Goal: Task Accomplishment & Management: Manage account settings

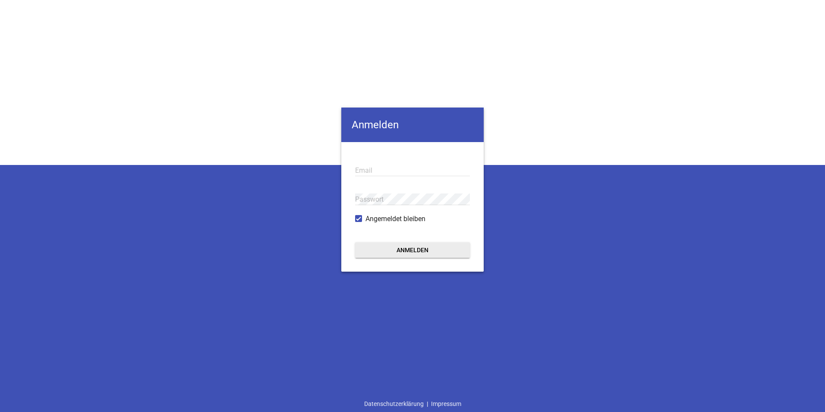
type input "[EMAIL_ADDRESS][DOMAIN_NAME]"
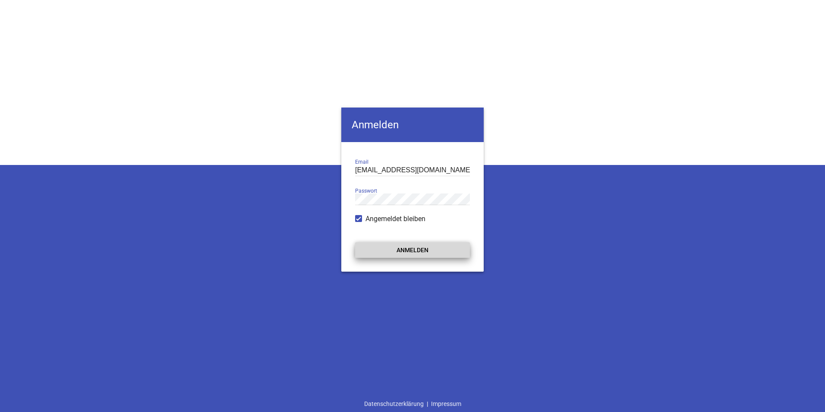
click at [398, 248] on button "Anmelden" at bounding box center [412, 250] width 115 height 16
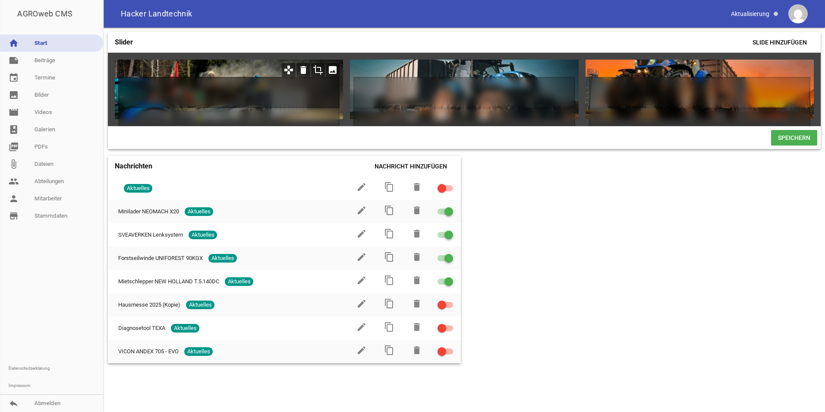
click at [247, 97] on h1 at bounding box center [228, 92] width 221 height 31
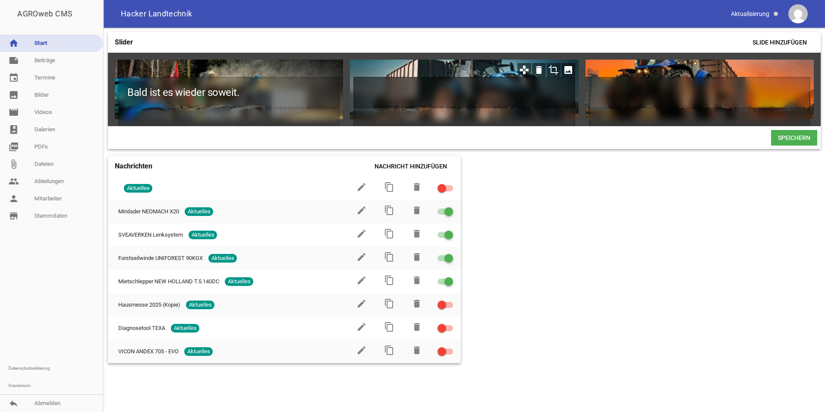
click at [461, 89] on h1 at bounding box center [463, 92] width 221 height 31
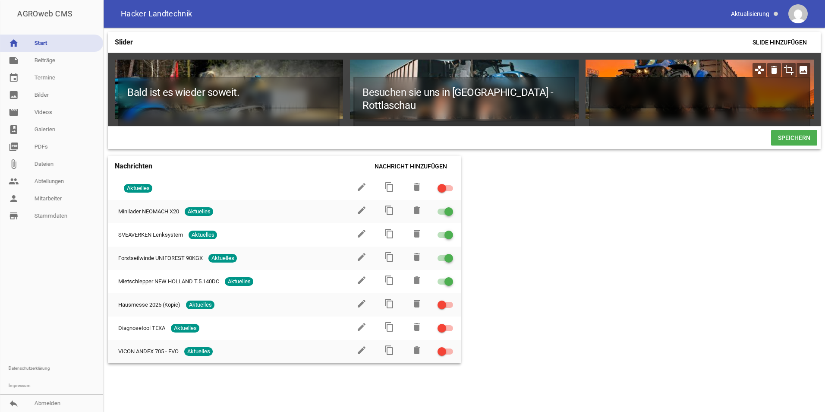
click at [666, 95] on h1 at bounding box center [699, 92] width 221 height 31
click at [626, 90] on h1 at bounding box center [699, 92] width 221 height 31
paste h1
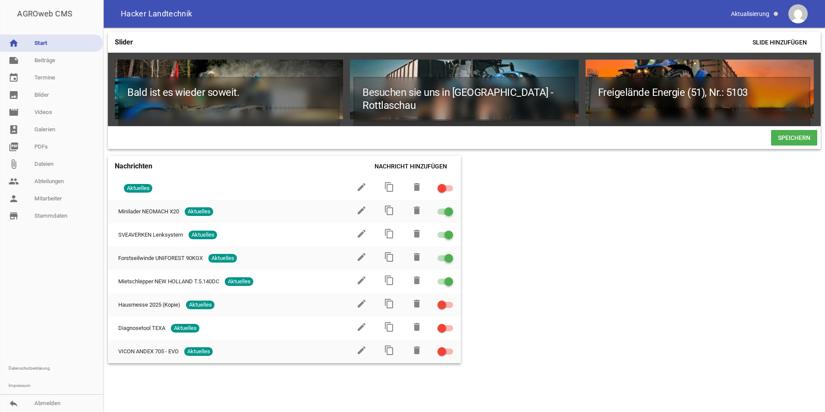
click at [655, 244] on div "Slider Slide hinzufügen Bald ist es wieder soweit. games delete crop image Besu…" at bounding box center [465, 220] width 722 height 384
click at [783, 143] on span "Speichern" at bounding box center [794, 138] width 46 height 16
click at [786, 145] on span "Speichern" at bounding box center [794, 138] width 46 height 16
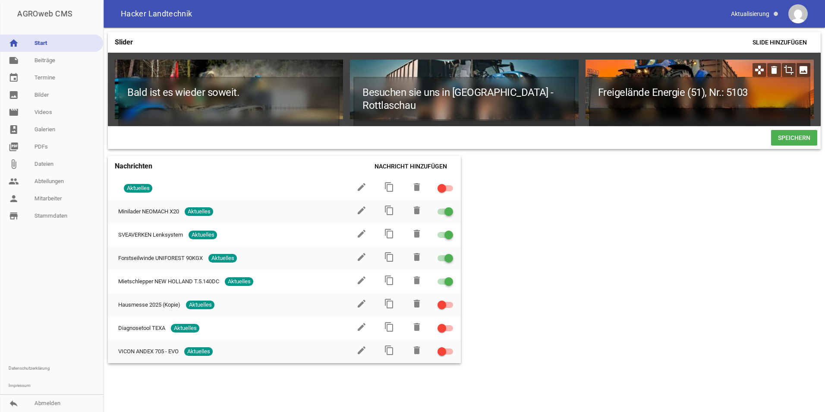
click at [623, 126] on h2 at bounding box center [699, 120] width 221 height 25
click at [613, 126] on h2 at bounding box center [699, 120] width 221 height 25
click at [613, 125] on h2 at bounding box center [699, 120] width 221 height 25
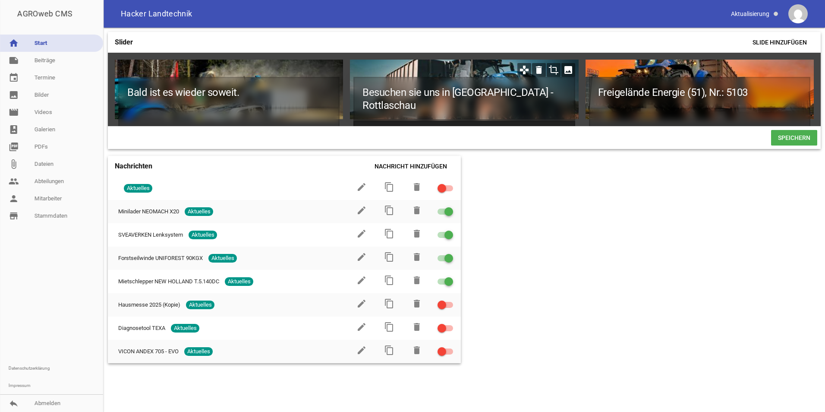
click at [448, 121] on h2 at bounding box center [463, 133] width 221 height 25
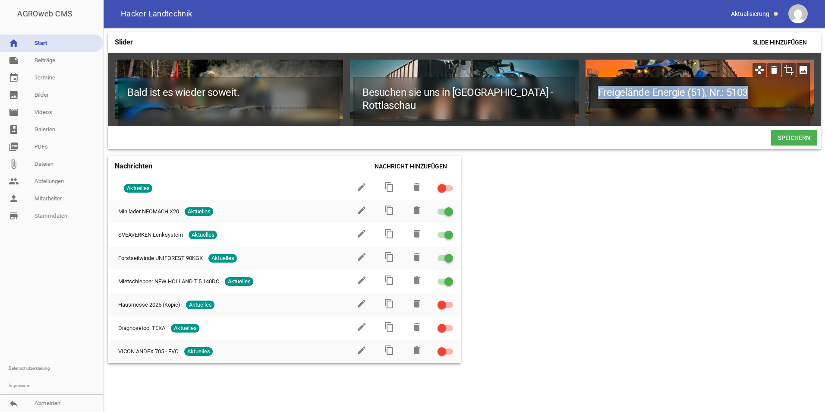
drag, startPoint x: 756, startPoint y: 95, endPoint x: 597, endPoint y: 94, distance: 158.8
click at [597, 94] on h1 "Freigelände Energie (51), Nr.: 5103" at bounding box center [699, 92] width 221 height 31
copy h1 "Freigelände Energie (51), Nr.: 5103"
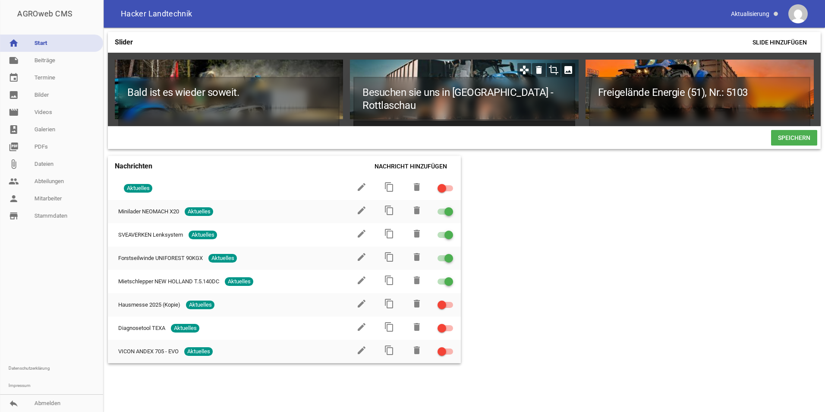
click at [427, 121] on h2 at bounding box center [463, 133] width 221 height 25
paste h2
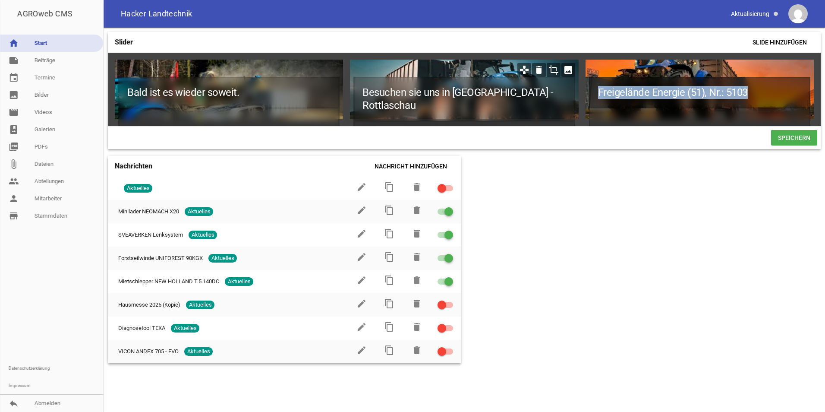
drag, startPoint x: 751, startPoint y: 94, endPoint x: 562, endPoint y: 95, distance: 189.1
click at [562, 95] on div "Bald ist es wieder soweit. games delete crop image Besuchen sie uns in Karpfham…" at bounding box center [464, 89] width 713 height 73
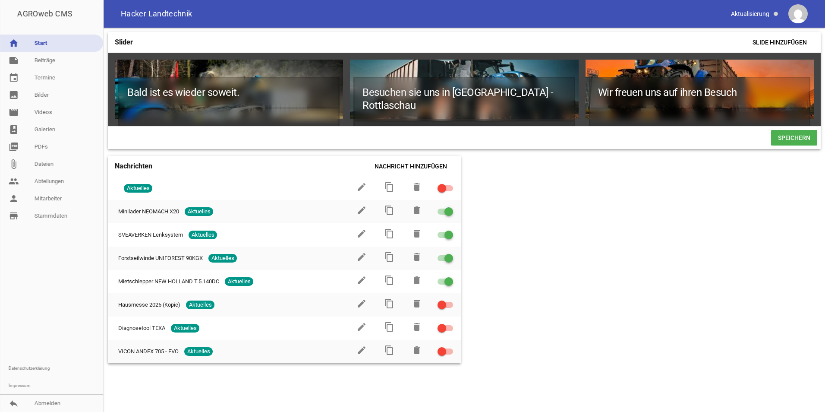
click at [793, 141] on span "Speichern" at bounding box center [794, 138] width 46 height 16
click at [43, 43] on link "home Start" at bounding box center [51, 43] width 103 height 17
click at [41, 58] on link "note Beiträge" at bounding box center [51, 60] width 103 height 17
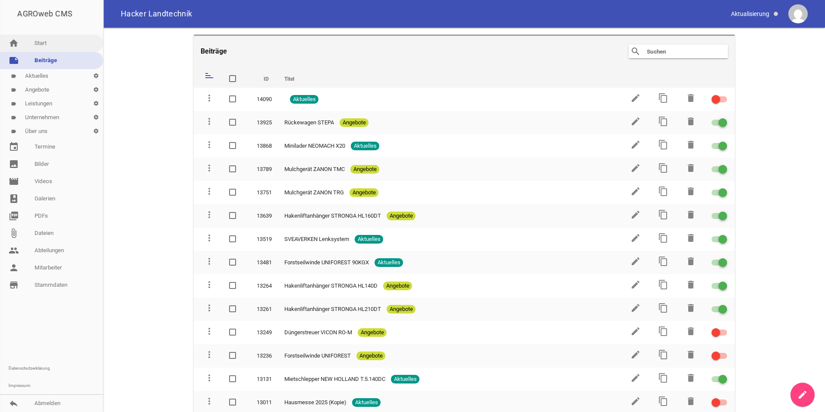
click at [40, 45] on link "home Start" at bounding box center [51, 43] width 103 height 17
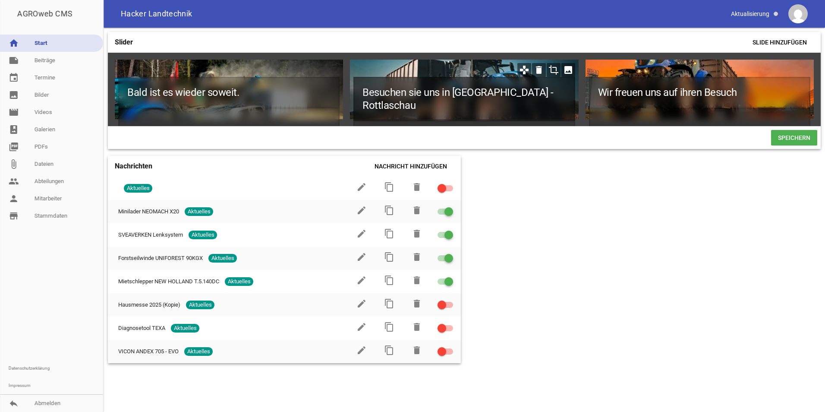
click at [521, 100] on h1 "Besuchen sie uns in [GEOGRAPHIC_DATA] - Rottlaschau" at bounding box center [463, 99] width 221 height 44
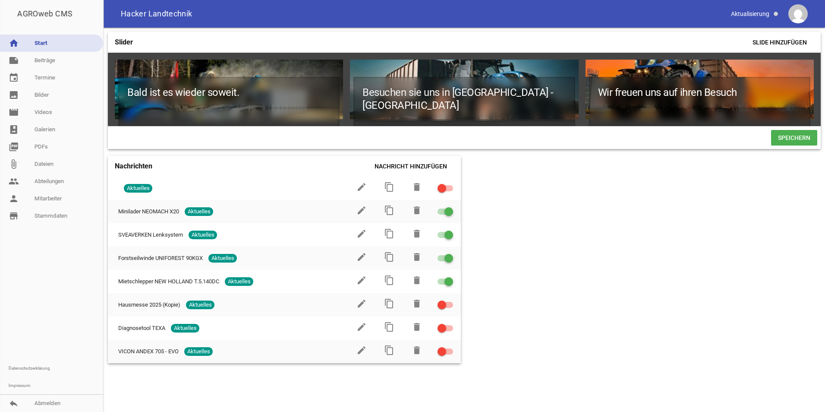
click at [801, 145] on span "Speichern" at bounding box center [794, 138] width 46 height 16
click at [432, 122] on h2 "Freigelände Energie (51), Nr.: 5103" at bounding box center [463, 133] width 221 height 25
click at [804, 145] on span "Speichern" at bounding box center [794, 138] width 46 height 16
drag, startPoint x: 547, startPoint y: 117, endPoint x: 359, endPoint y: 89, distance: 190.6
click at [359, 89] on div "Besuchen sie uns in [GEOGRAPHIC_DATA] - Rottalschau Freigelände Energie - Forst…" at bounding box center [463, 96] width 221 height 39
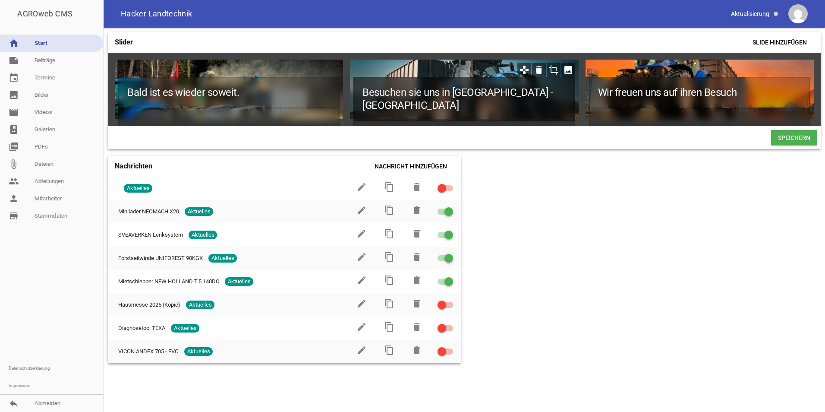
click at [540, 94] on h1 "Besuchen sie uns in [GEOGRAPHIC_DATA] - [GEOGRAPHIC_DATA]" at bounding box center [463, 99] width 221 height 44
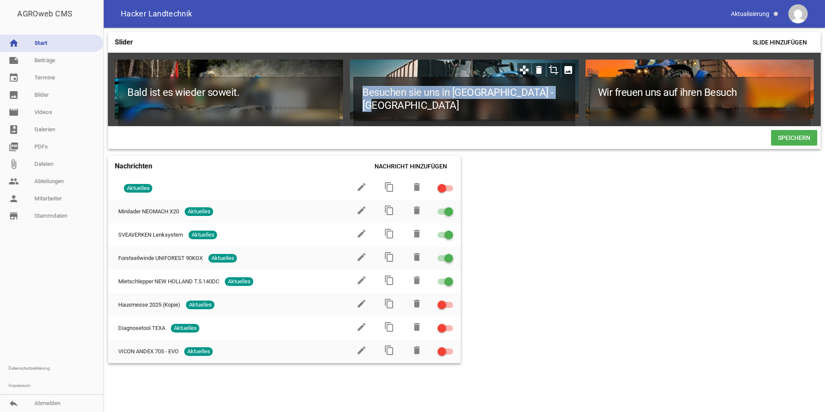
drag, startPoint x: 554, startPoint y: 92, endPoint x: 359, endPoint y: 88, distance: 195.1
click at [359, 88] on h1 "Besuchen sie uns in [GEOGRAPHIC_DATA] - [GEOGRAPHIC_DATA]" at bounding box center [463, 99] width 221 height 44
copy h1 "Besuchen sie uns in [GEOGRAPHIC_DATA] - [GEOGRAPHIC_DATA]"
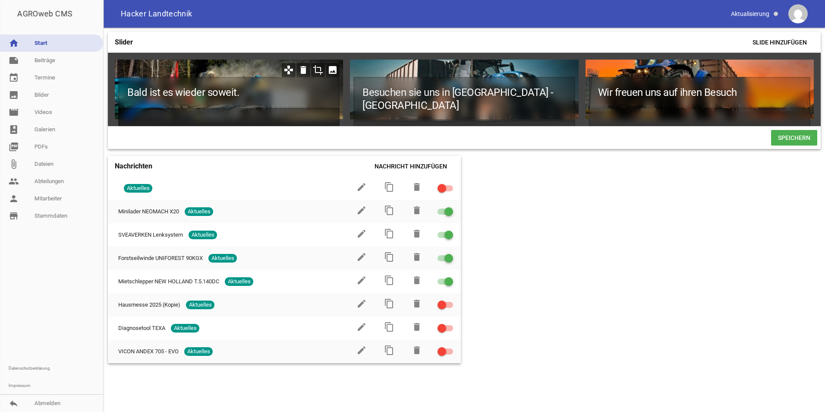
click at [206, 113] on h2 at bounding box center [228, 120] width 221 height 25
paste h2
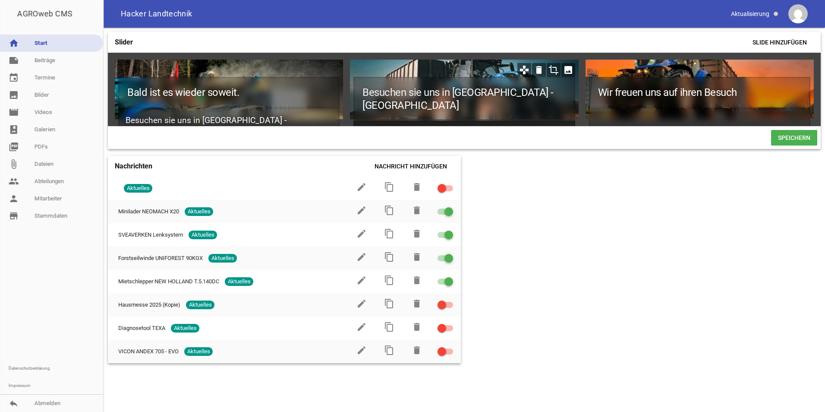
click at [462, 121] on h2 "Freigelände Energie - Forsttechnik (51), Nr.: 5103" at bounding box center [463, 133] width 221 height 25
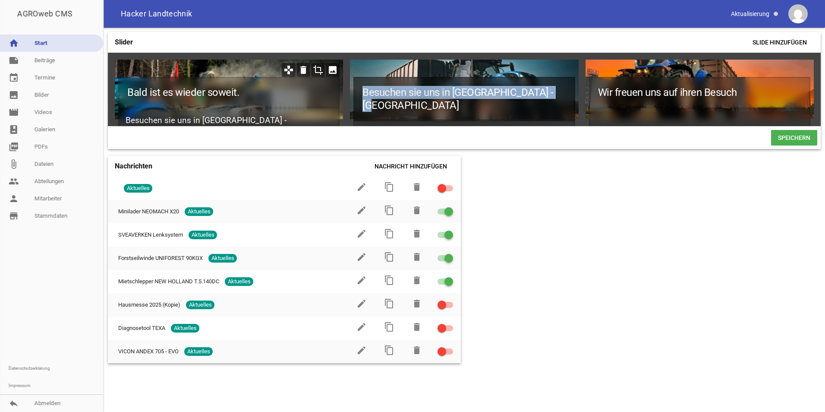
drag, startPoint x: 563, startPoint y: 91, endPoint x: 325, endPoint y: 84, distance: 238.8
click at [325, 84] on div "Bald ist es wieder soweit. Besuchen sie uns in [GEOGRAPHIC_DATA] - Rottalschau …" at bounding box center [464, 89] width 713 height 73
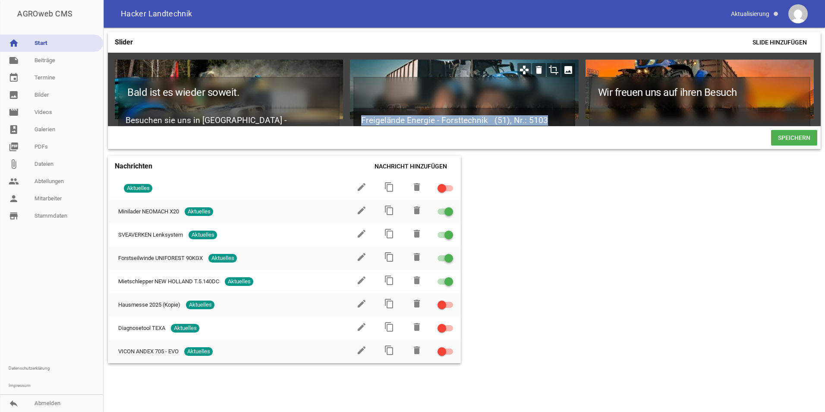
drag, startPoint x: 549, startPoint y: 119, endPoint x: 353, endPoint y: 113, distance: 196.9
click at [353, 113] on div "Freigelände Energie - Forsttechnik (51), Nr.: 5103" at bounding box center [464, 90] width 228 height 60
copy h2 "Freigelände Energie - Forsttechnik (51), Nr.: 5103"
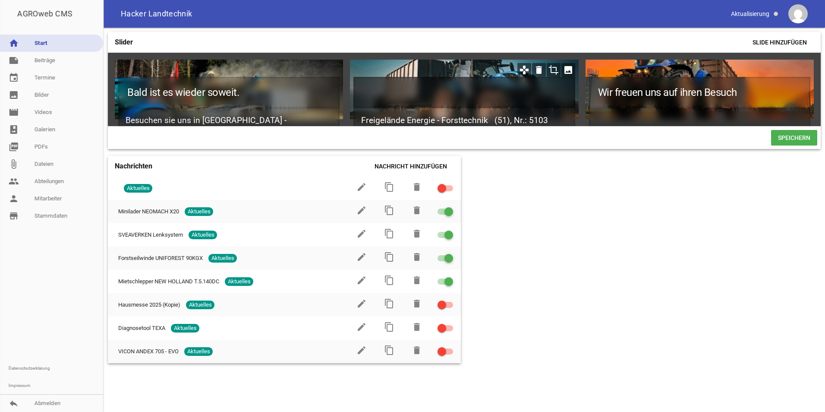
click at [394, 95] on h1 at bounding box center [463, 92] width 221 height 31
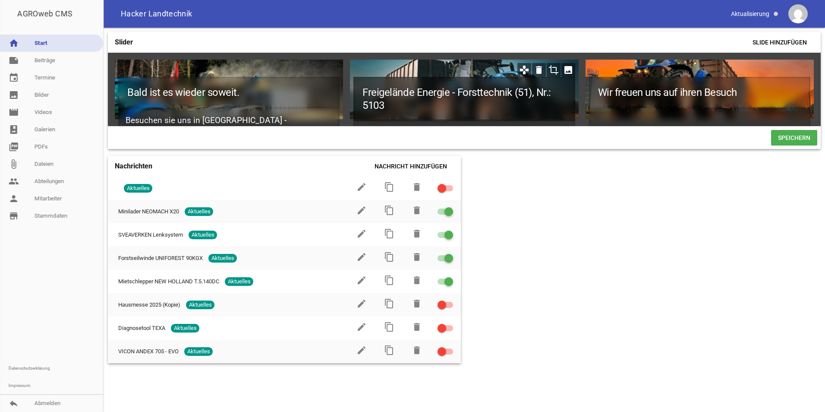
click at [503, 110] on h1 "Freigelände Energie - Forsttechnik (51), Nr.: 5103" at bounding box center [463, 99] width 221 height 44
click at [514, 90] on h1 "Freigelände Energie - Forsttechnik (51), Nr.: 5103" at bounding box center [463, 99] width 221 height 44
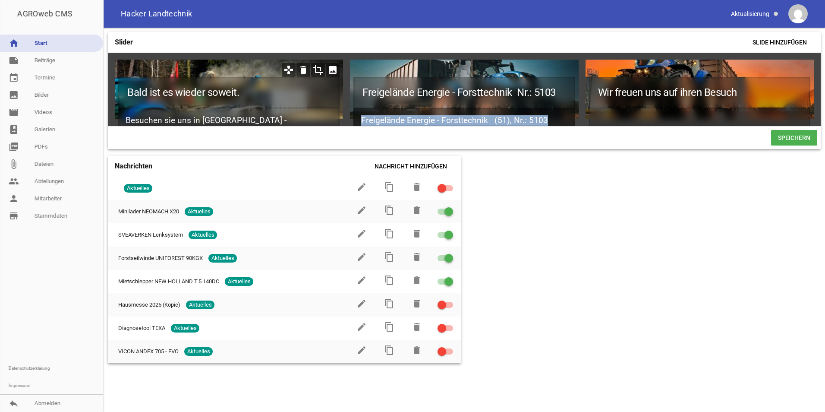
drag, startPoint x: 551, startPoint y: 113, endPoint x: 309, endPoint y: 103, distance: 241.5
click at [309, 103] on div "Bald ist es wieder soweit. Besuchen sie uns in Karpfham - Rottalschau games del…" at bounding box center [464, 89] width 713 height 73
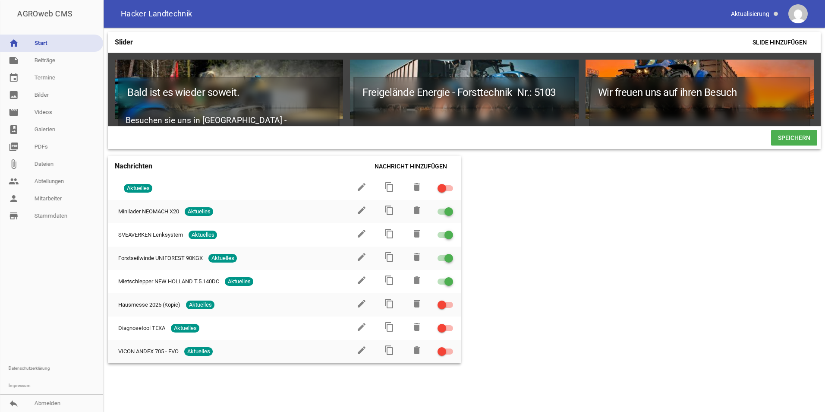
click at [527, 281] on div "Slider Slide hinzufügen Bald ist es wieder soweit. Besuchen sie uns in Karpfham…" at bounding box center [465, 220] width 722 height 384
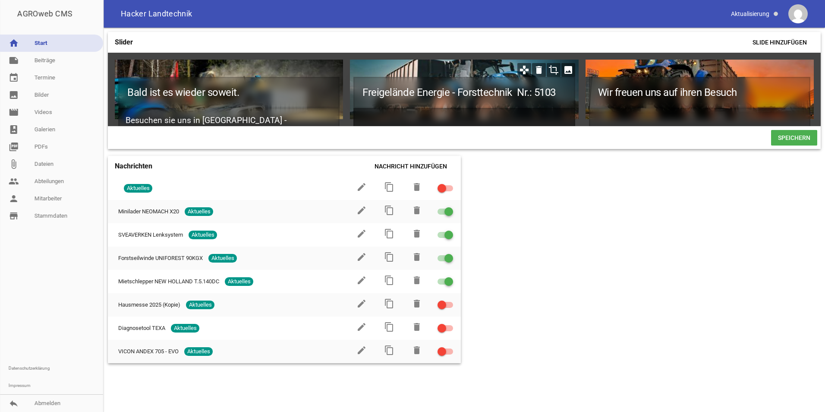
click at [463, 119] on h2 at bounding box center [463, 120] width 221 height 25
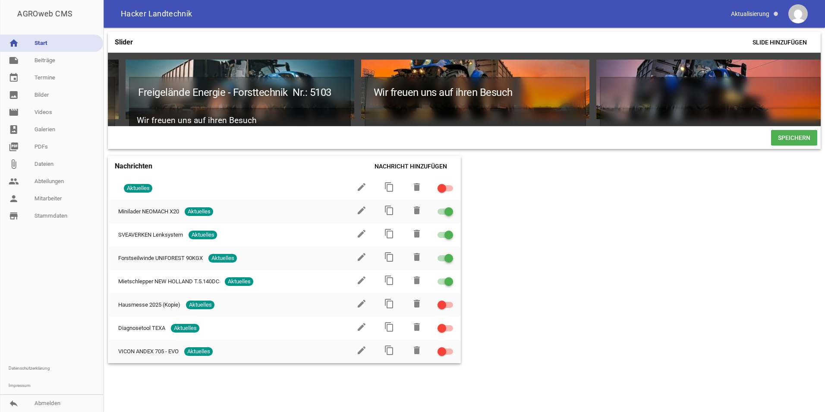
scroll to position [0, 235]
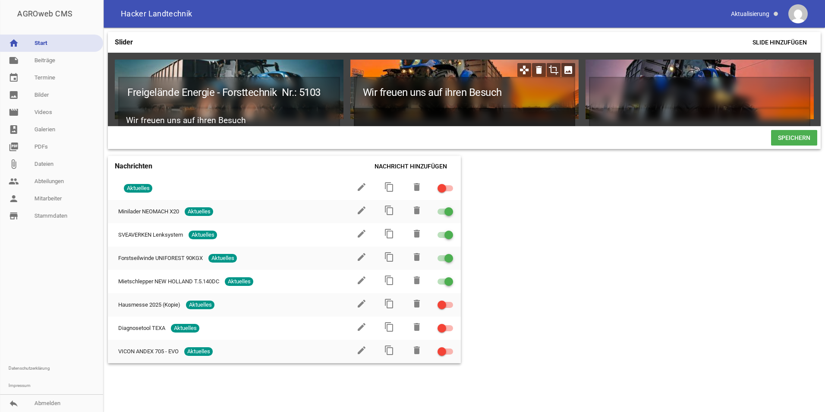
click at [524, 114] on h2 at bounding box center [464, 120] width 221 height 25
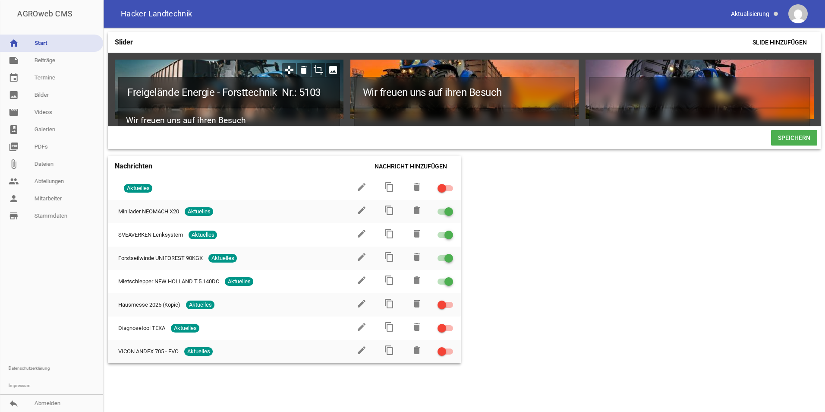
click at [145, 97] on h1 "Freigelände Energie - Forsttechnik Nr.: 5103" at bounding box center [228, 92] width 221 height 31
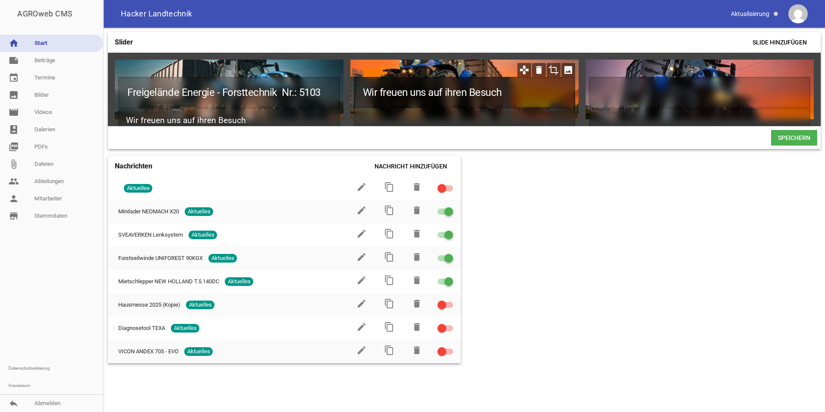
click at [512, 96] on h1 "Wir freuen uns auf ihren Besuch" at bounding box center [464, 92] width 221 height 31
click at [463, 78] on h1 at bounding box center [464, 92] width 221 height 31
click at [458, 92] on h1 at bounding box center [464, 92] width 221 height 31
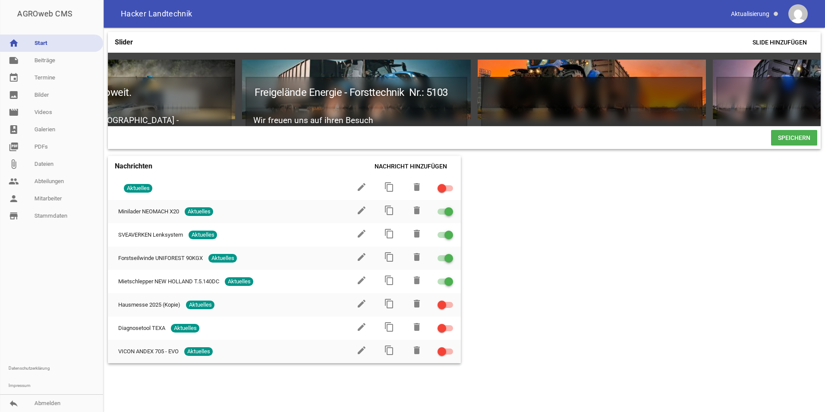
scroll to position [0, 0]
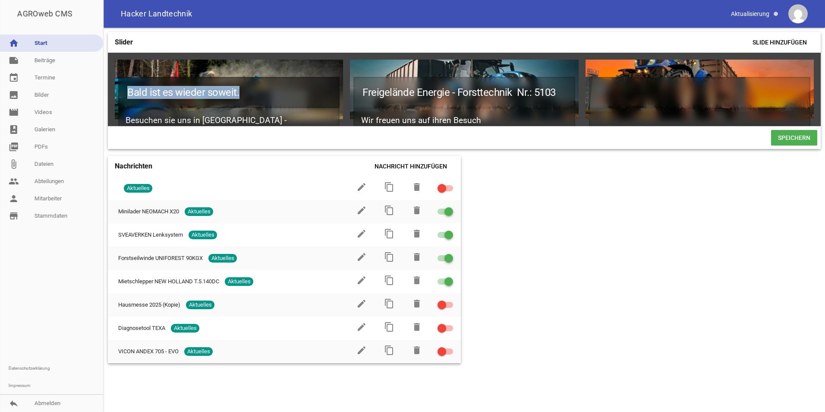
drag, startPoint x: 252, startPoint y: 88, endPoint x: 113, endPoint y: 88, distance: 139.0
click at [113, 88] on div "Bald ist es wieder soweit. Besuchen sie uns in Karpfham - Rottalschau games del…" at bounding box center [464, 89] width 713 height 73
copy h1 "Bald ist es wieder soweit."
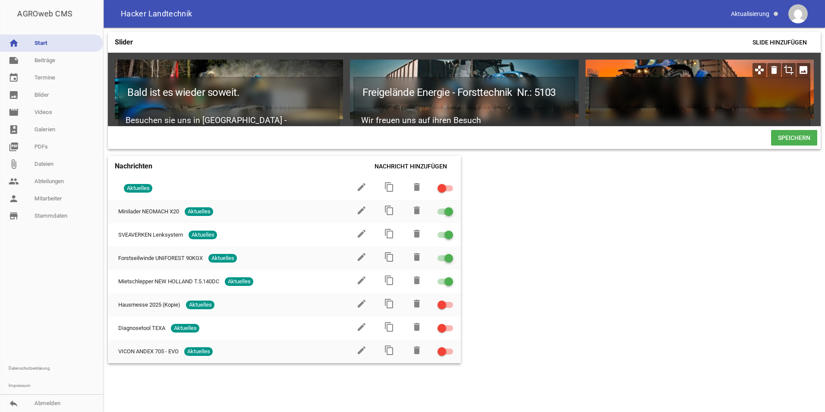
click at [639, 93] on h1 at bounding box center [699, 92] width 221 height 31
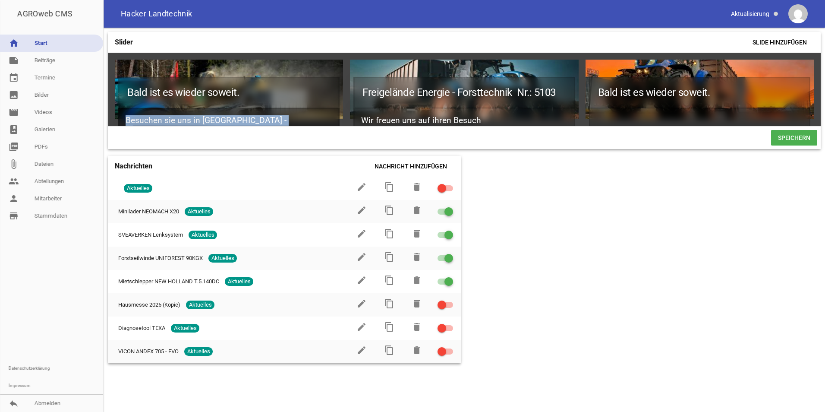
drag, startPoint x: 297, startPoint y: 119, endPoint x: 105, endPoint y: 95, distance: 193.1
click at [105, 95] on div "Slider Slide hinzufügen Bald ist es wieder soweit. Besuchen sie uns in [GEOGRAP…" at bounding box center [465, 220] width 722 height 384
copy h2 "Besuchen sie uns in [GEOGRAPHIC_DATA] - [GEOGRAPHIC_DATA]"
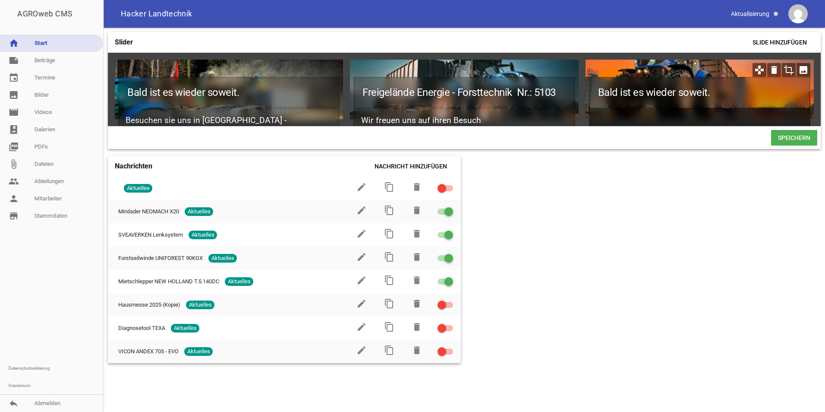
click at [623, 115] on h2 at bounding box center [699, 120] width 221 height 25
paste h2
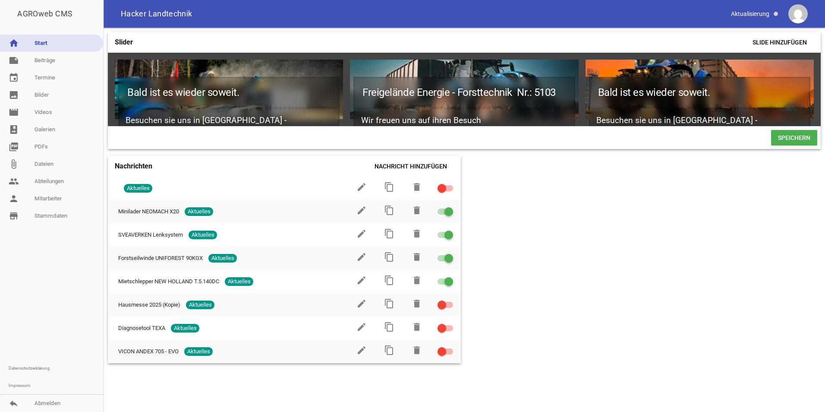
click at [592, 185] on div "Slider Slide hinzufügen Bald ist es wieder soweit. Besuchen sie uns in [GEOGRAP…" at bounding box center [465, 220] width 722 height 384
click at [446, 126] on div "Bald ist es wieder soweit. Besuchen sie uns in [GEOGRAPHIC_DATA] - Rottalschau …" at bounding box center [464, 89] width 713 height 73
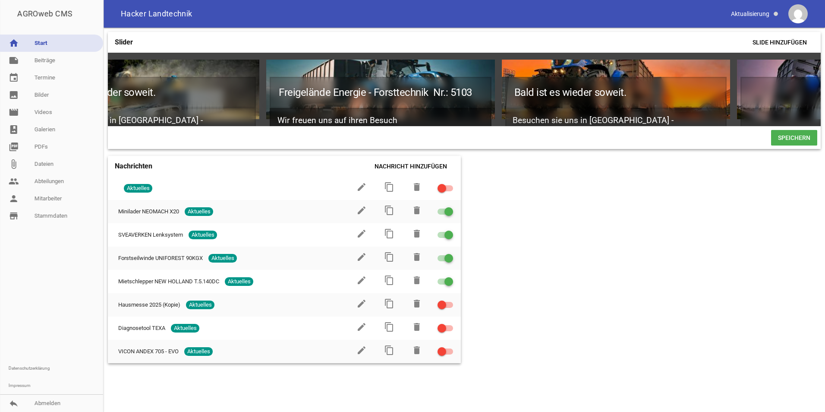
scroll to position [0, 143]
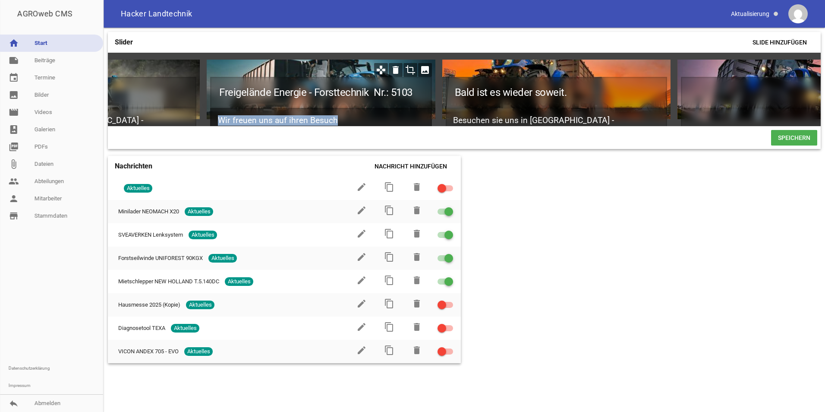
drag, startPoint x: 350, startPoint y: 114, endPoint x: 215, endPoint y: 106, distance: 135.3
click at [215, 106] on div "Freigelände Energie - Forsttechnik Nr.: 5103 Wir freuen uns auf ihren Besuch" at bounding box center [320, 96] width 221 height 39
copy h2 "Wir freuen uns auf ihren Besuch"
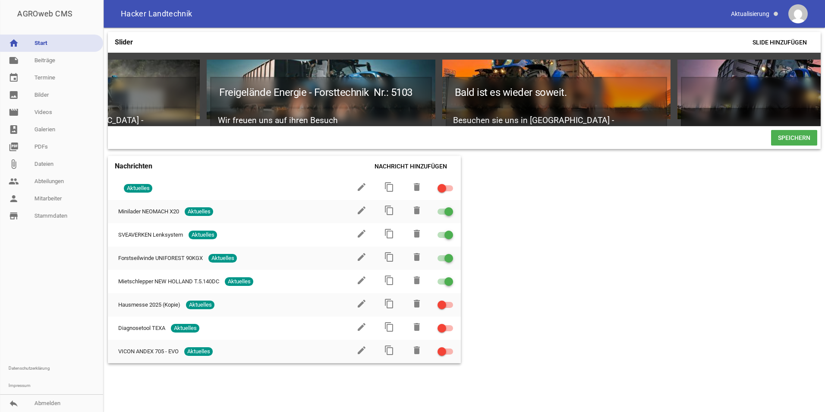
click at [698, 115] on h2 at bounding box center [791, 120] width 221 height 25
paste h2
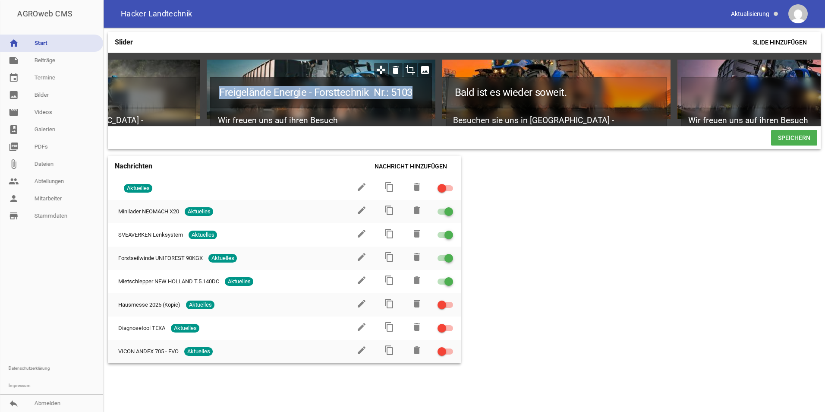
drag, startPoint x: 421, startPoint y: 89, endPoint x: 207, endPoint y: 74, distance: 215.0
click at [207, 74] on div "Freigelände Energie - Forsttechnik Nr.: 5103 Wir freuen uns auf ihren Besuch" at bounding box center [321, 90] width 228 height 60
copy h1 "Freigelände Energie - Forsttechnik Nr.: 5103"
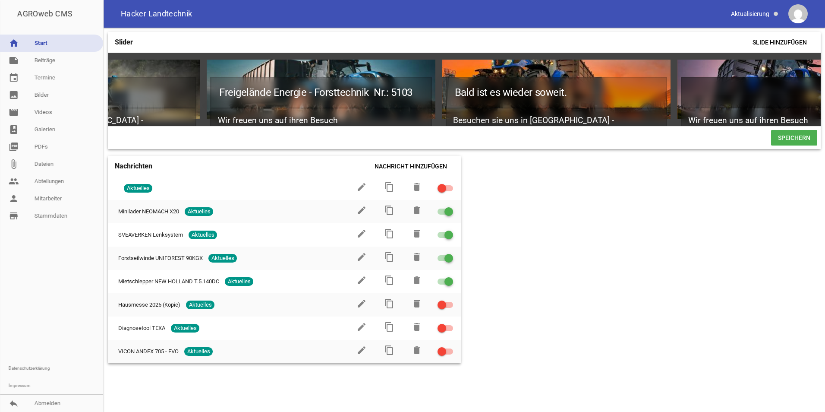
click at [745, 95] on h1 at bounding box center [791, 92] width 221 height 31
paste h1
click at [660, 175] on div "Slider Slide hinzufügen Bald ist es wieder soweit. Besuchen sie uns in [GEOGRAP…" at bounding box center [465, 220] width 722 height 384
click at [794, 143] on span "Speichern" at bounding box center [794, 138] width 46 height 16
